Goal: Task Accomplishment & Management: Use online tool/utility

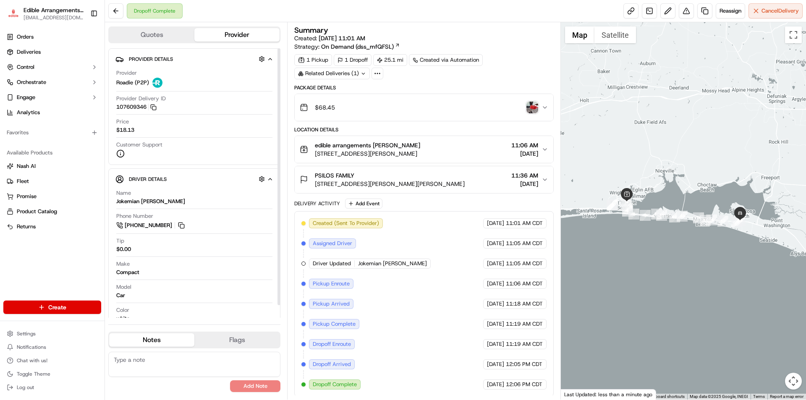
click at [60, 8] on span "Edible Arrangements - [GEOGRAPHIC_DATA][PERSON_NAME], [GEOGRAPHIC_DATA]" at bounding box center [53, 10] width 60 height 8
click at [50, 314] on div "Create" at bounding box center [52, 307] width 104 height 20
